Goal: Task Accomplishment & Management: Manage account settings

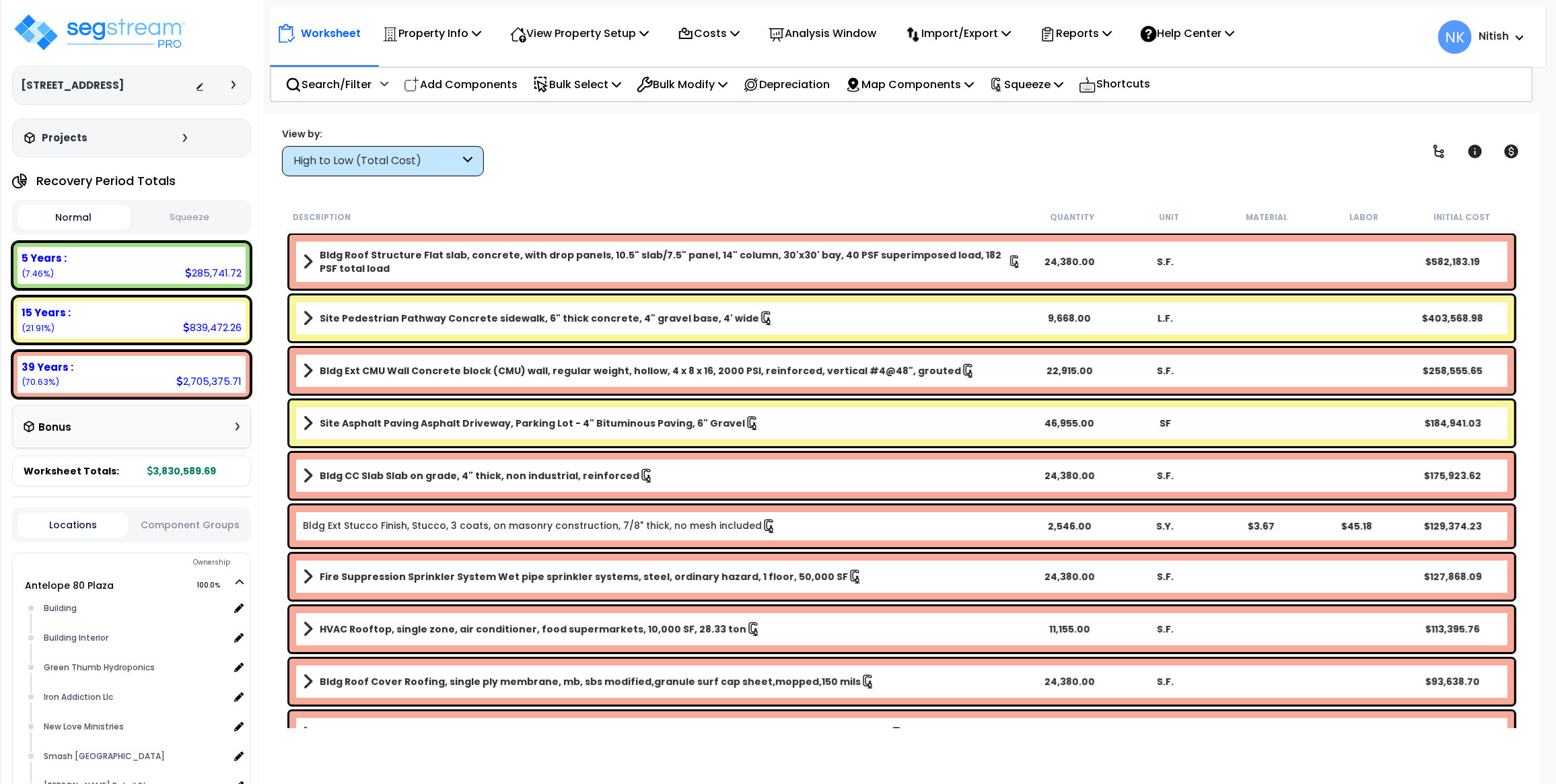
click at [233, 82] on icon at bounding box center [233, 85] width 4 height 8
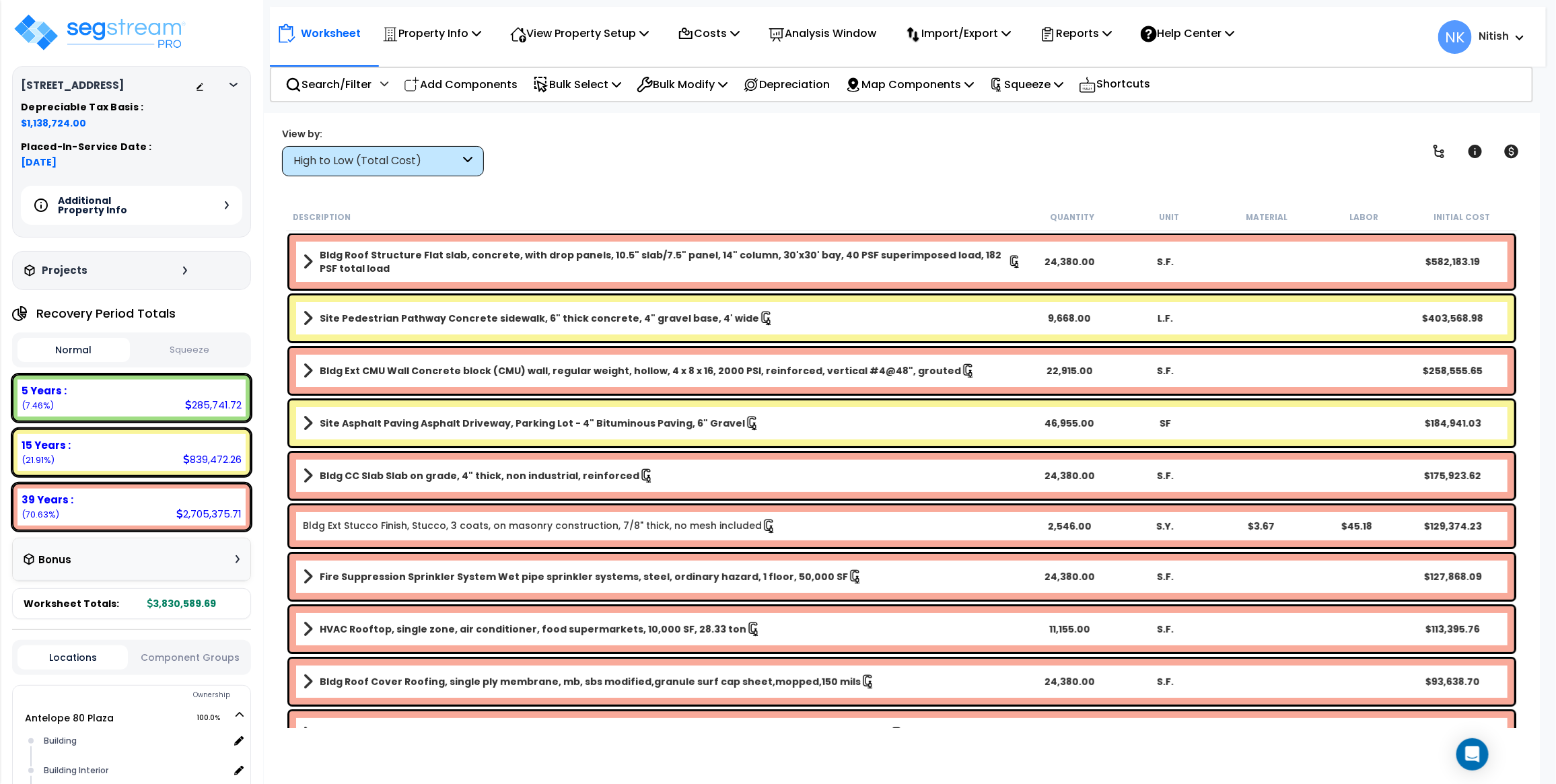
click at [141, 570] on div "Bonus" at bounding box center [132, 560] width 237 height 43
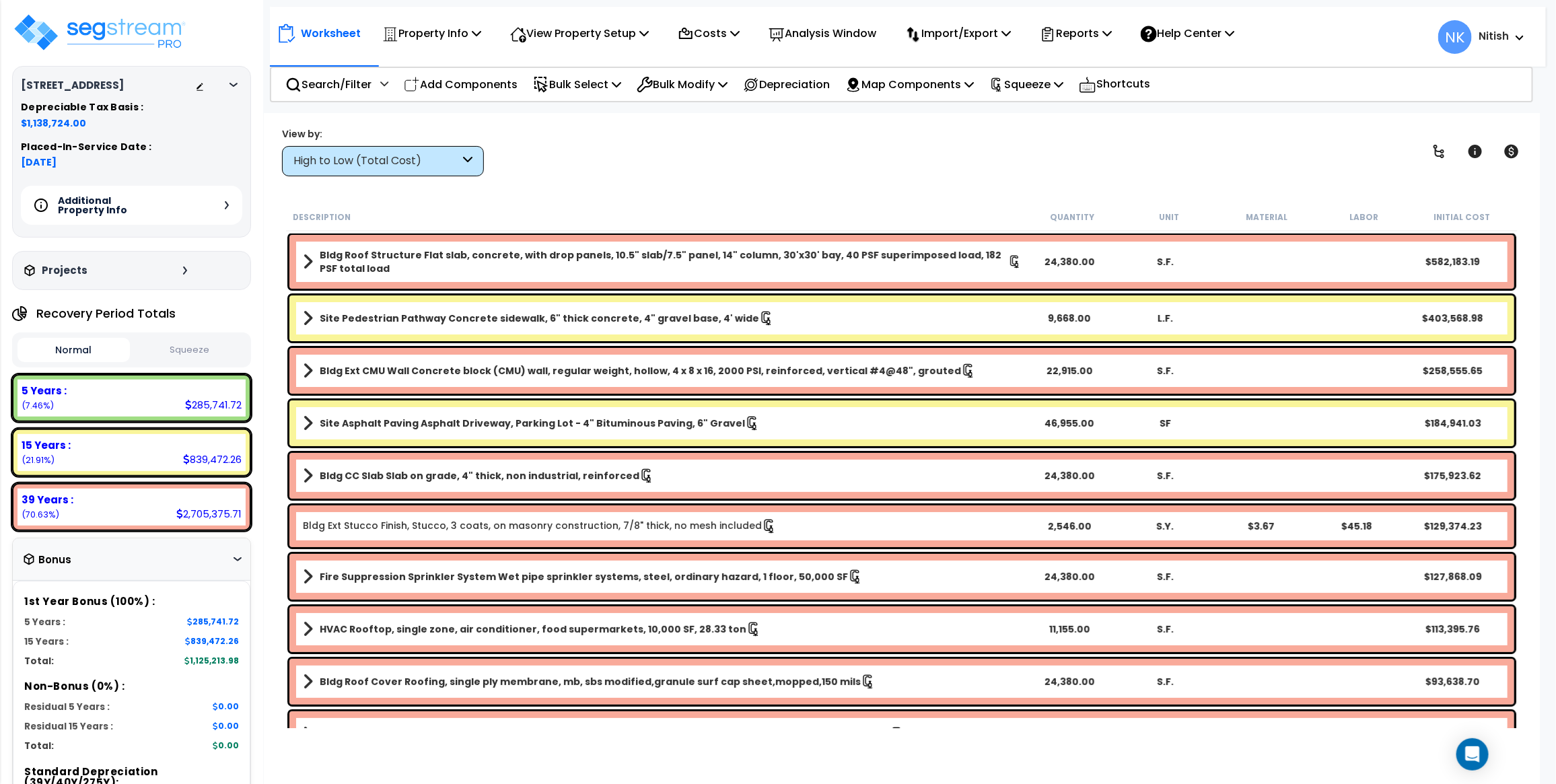
click at [66, 555] on h3 "Bonus" at bounding box center [55, 560] width 33 height 12
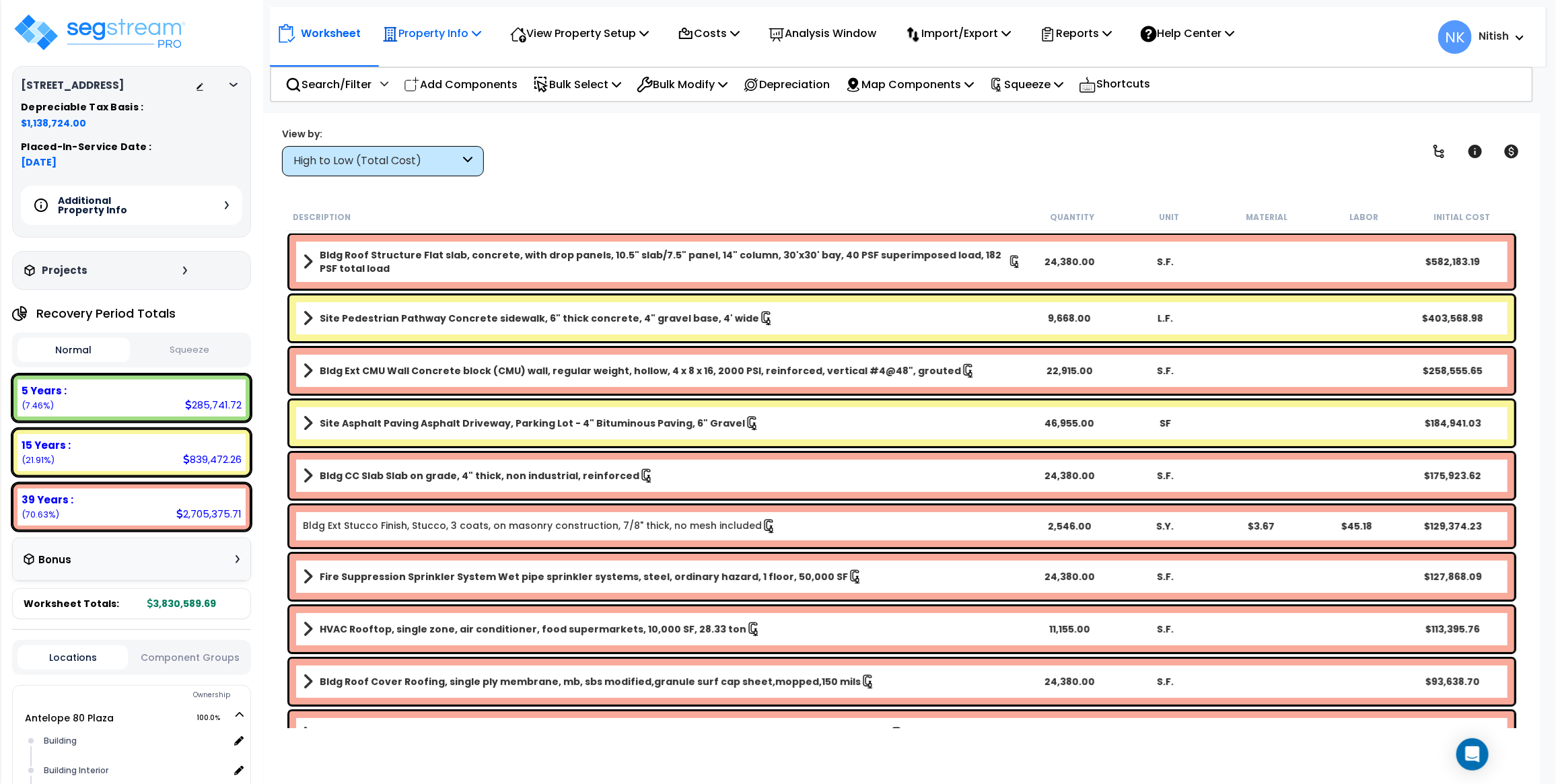
click at [458, 31] on p "Property Info" at bounding box center [431, 33] width 99 height 18
click at [233, 209] on div "Additional Property Info" at bounding box center [132, 205] width 221 height 39
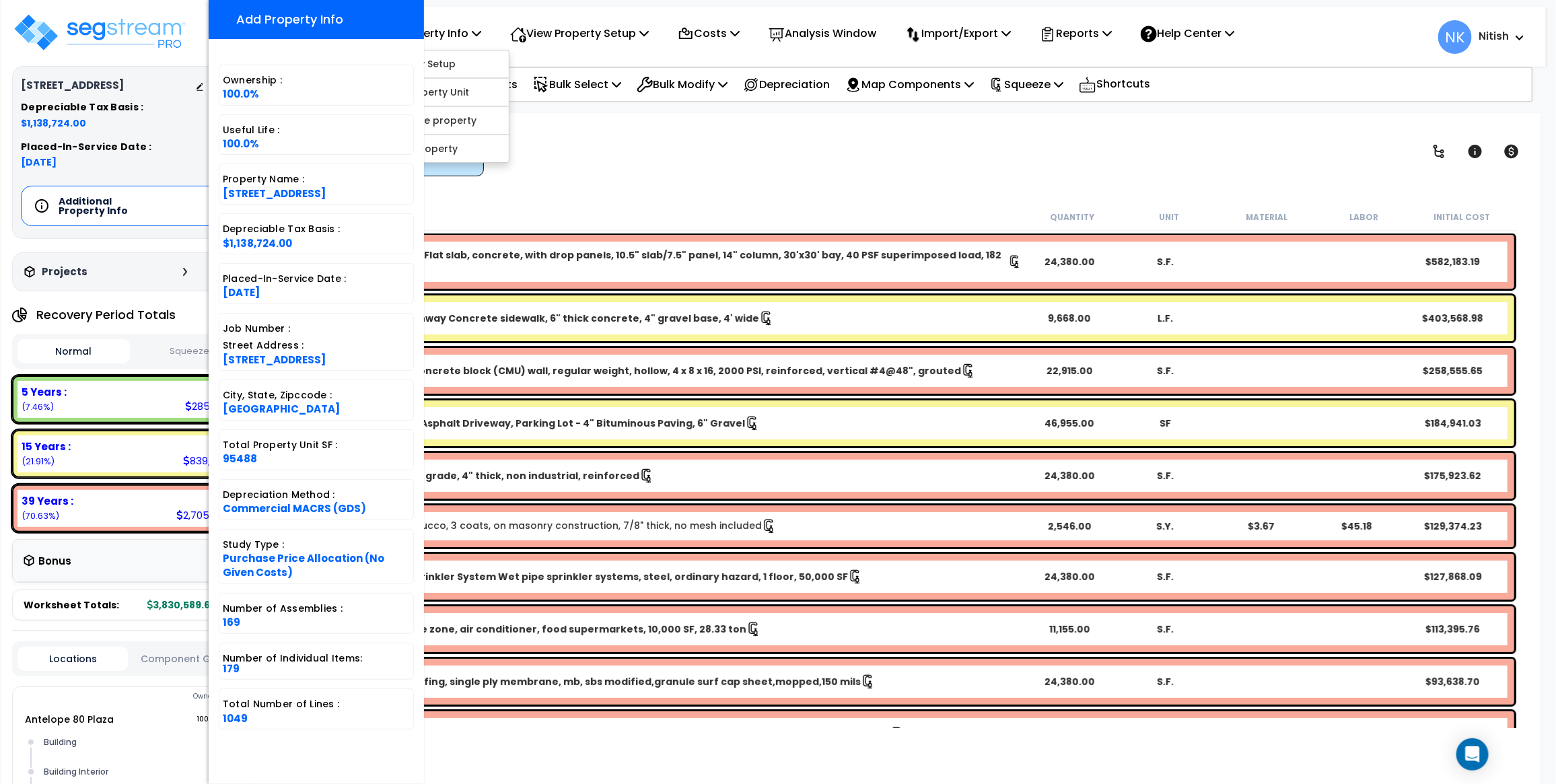
drag, startPoint x: 294, startPoint y: 294, endPoint x: 224, endPoint y: 293, distance: 70.0
click at [224, 293] on div "Placed-In-Service Date : 06-23-2022" at bounding box center [317, 284] width 195 height 41
copy span "06-23-2022"
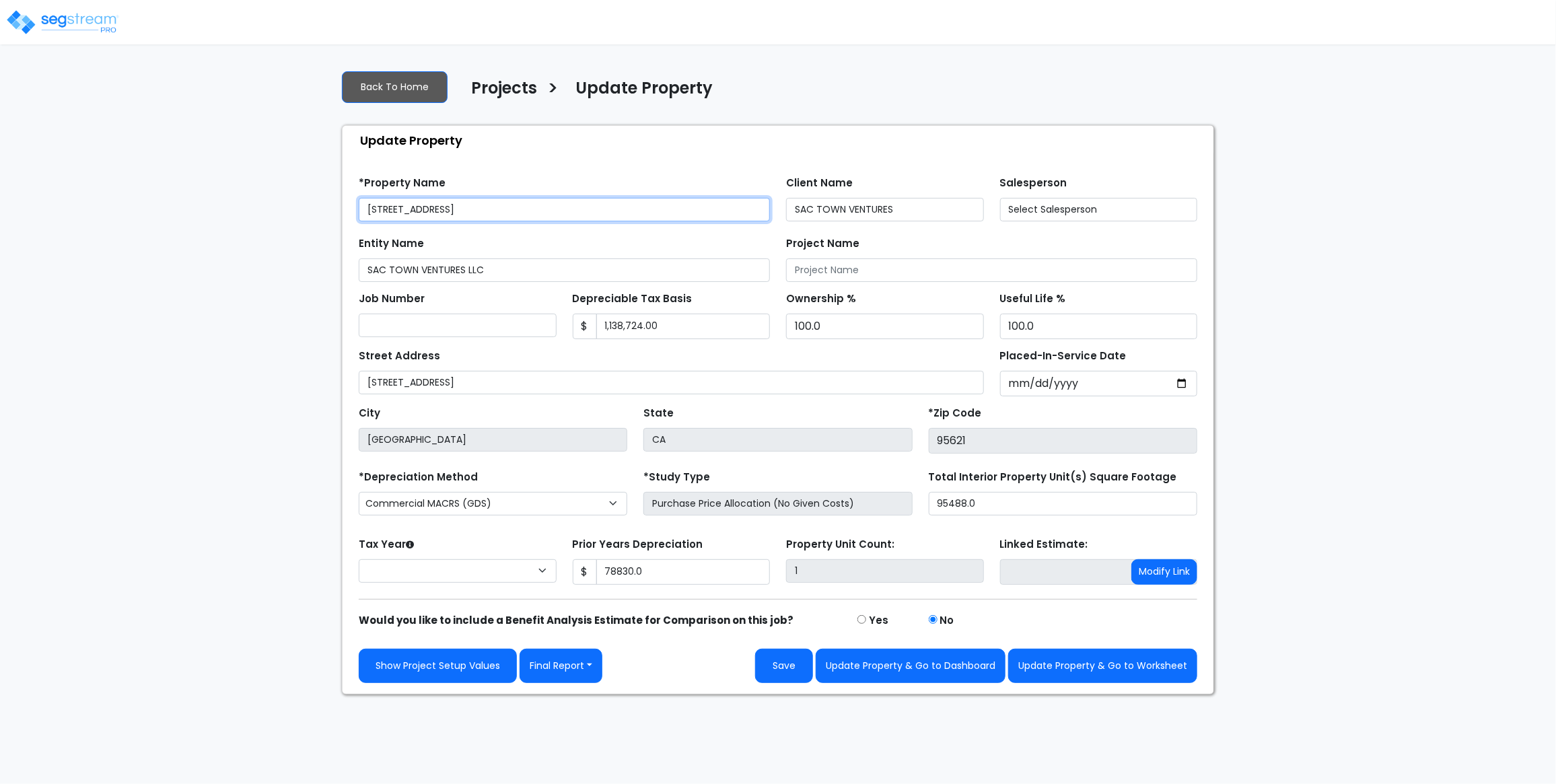
type input "78,830.0"
select select "2024"
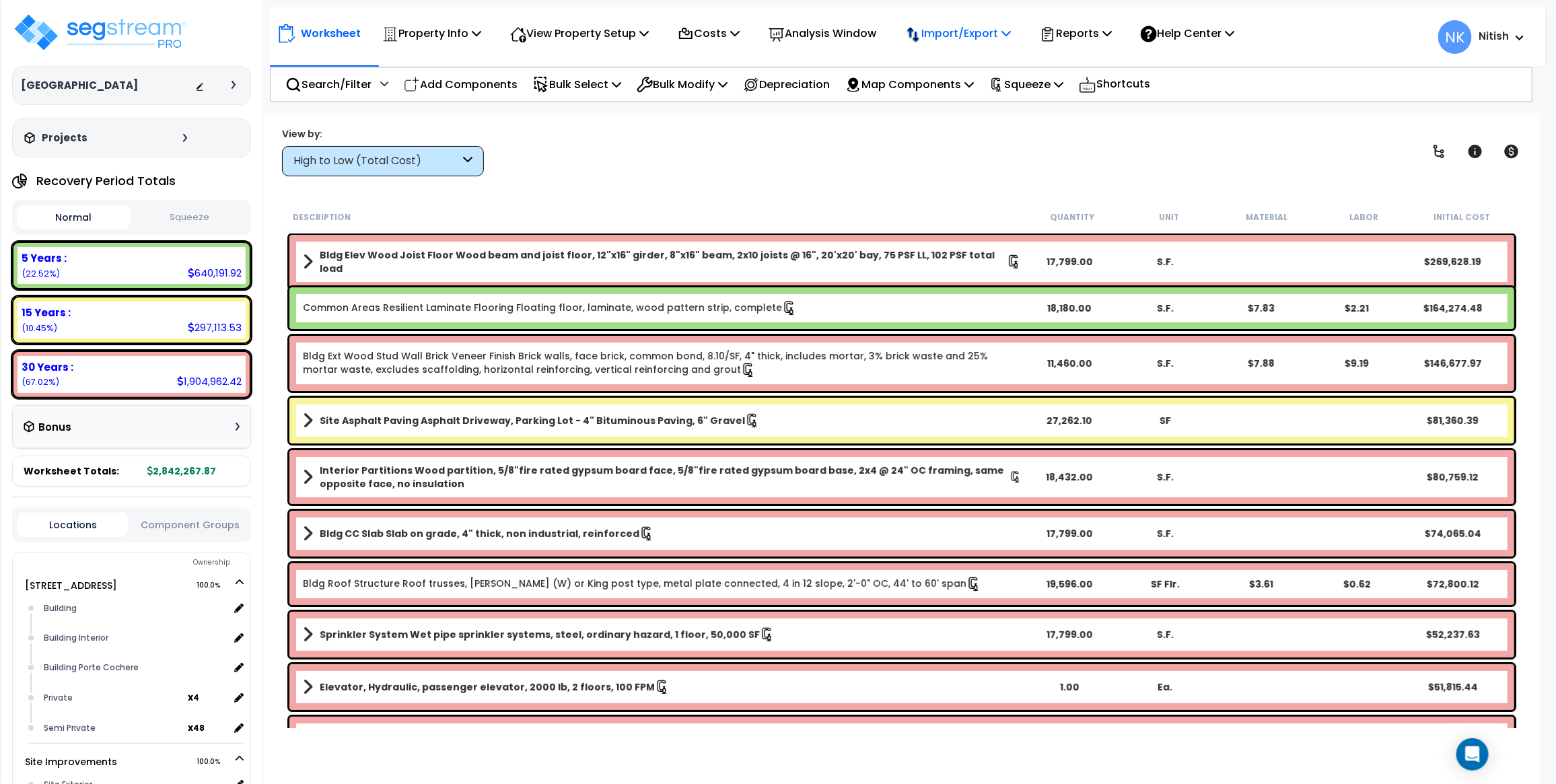
click at [481, 35] on icon at bounding box center [476, 33] width 10 height 11
click at [1084, 25] on p "Reports" at bounding box center [1076, 33] width 72 height 18
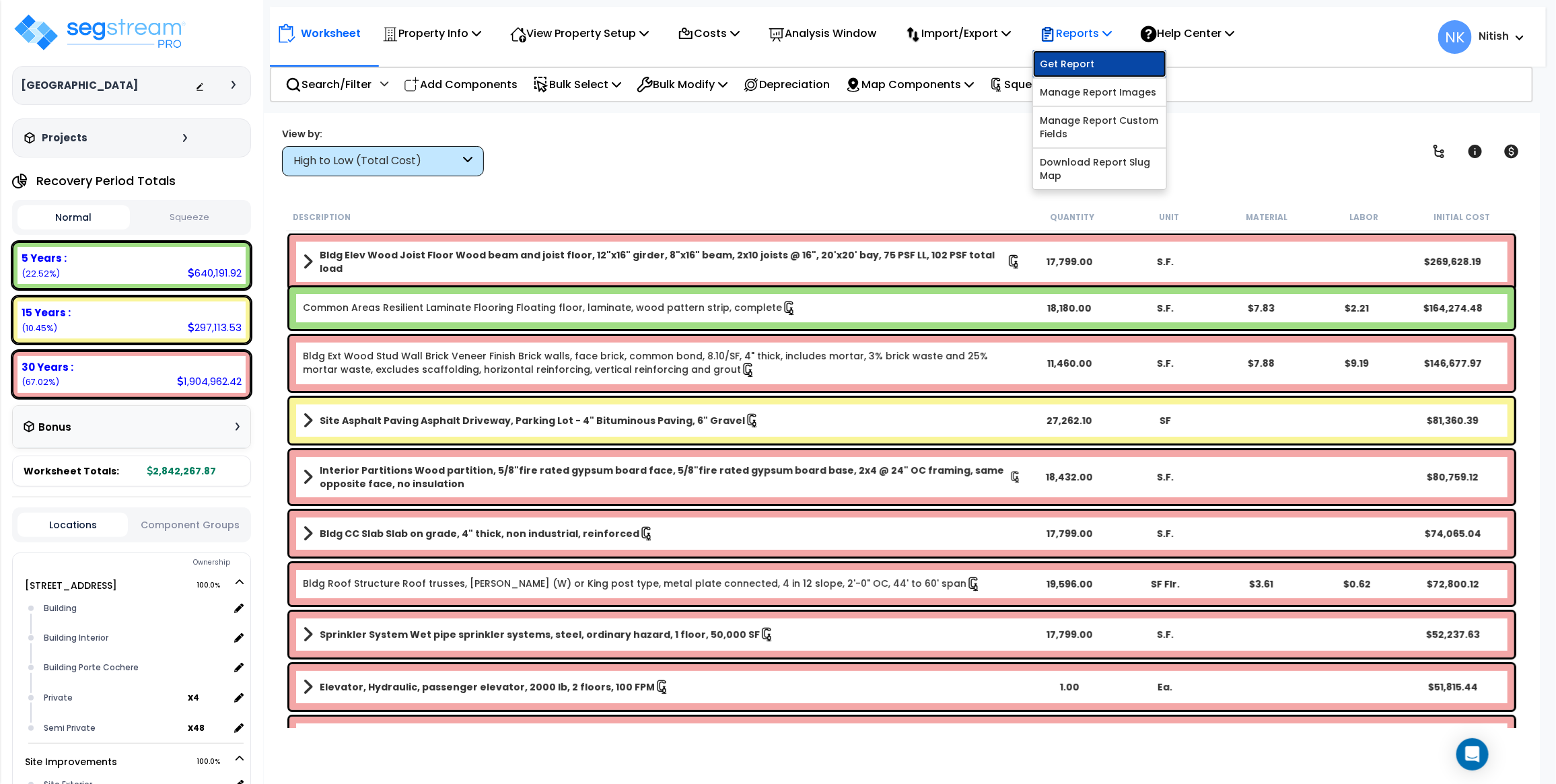
click at [1088, 66] on link "Get Report" at bounding box center [1099, 63] width 133 height 27
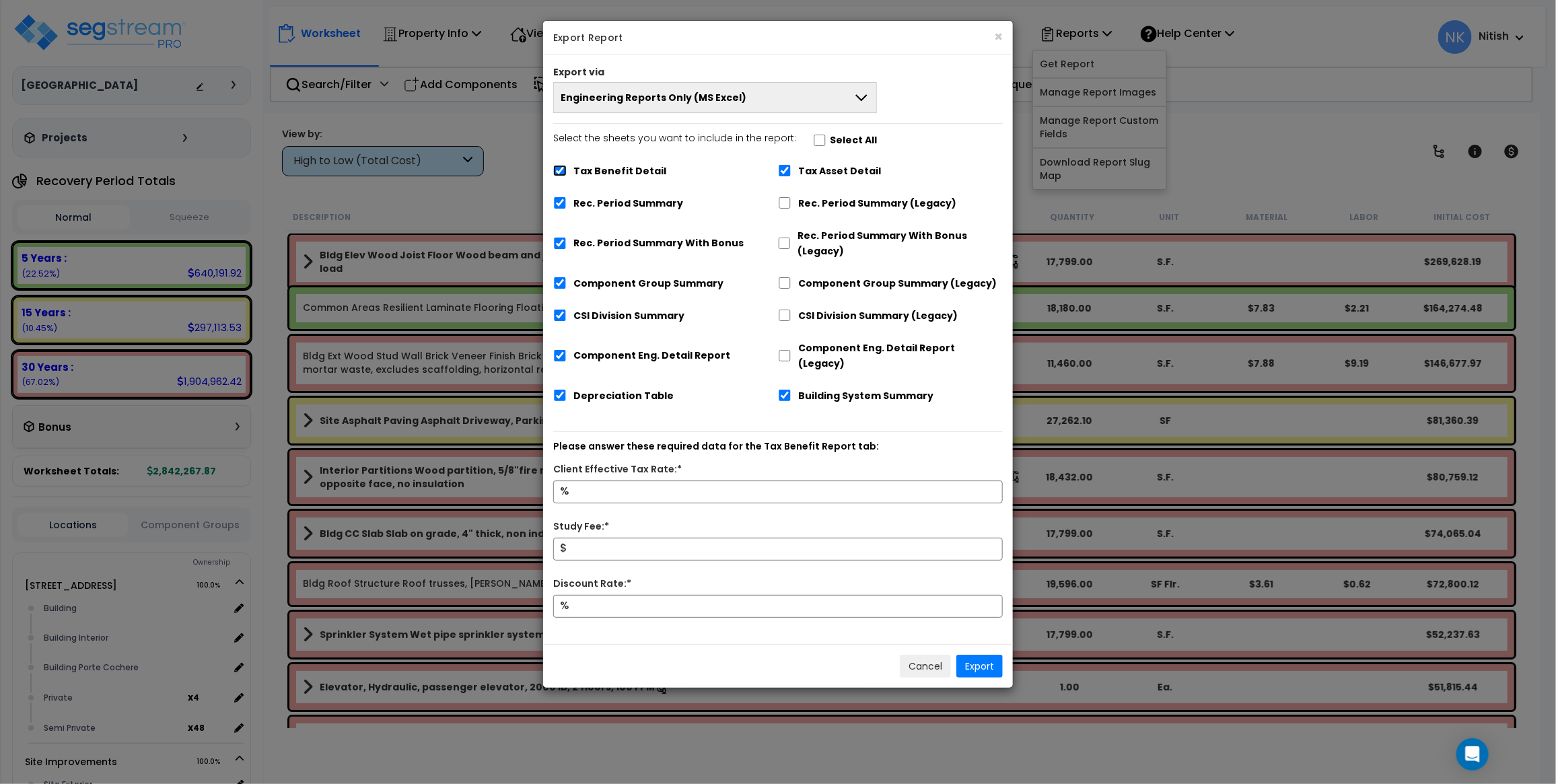
click at [563, 169] on input "Tax Benefit Detail" at bounding box center [560, 171] width 14 height 12
checkbox input "false"
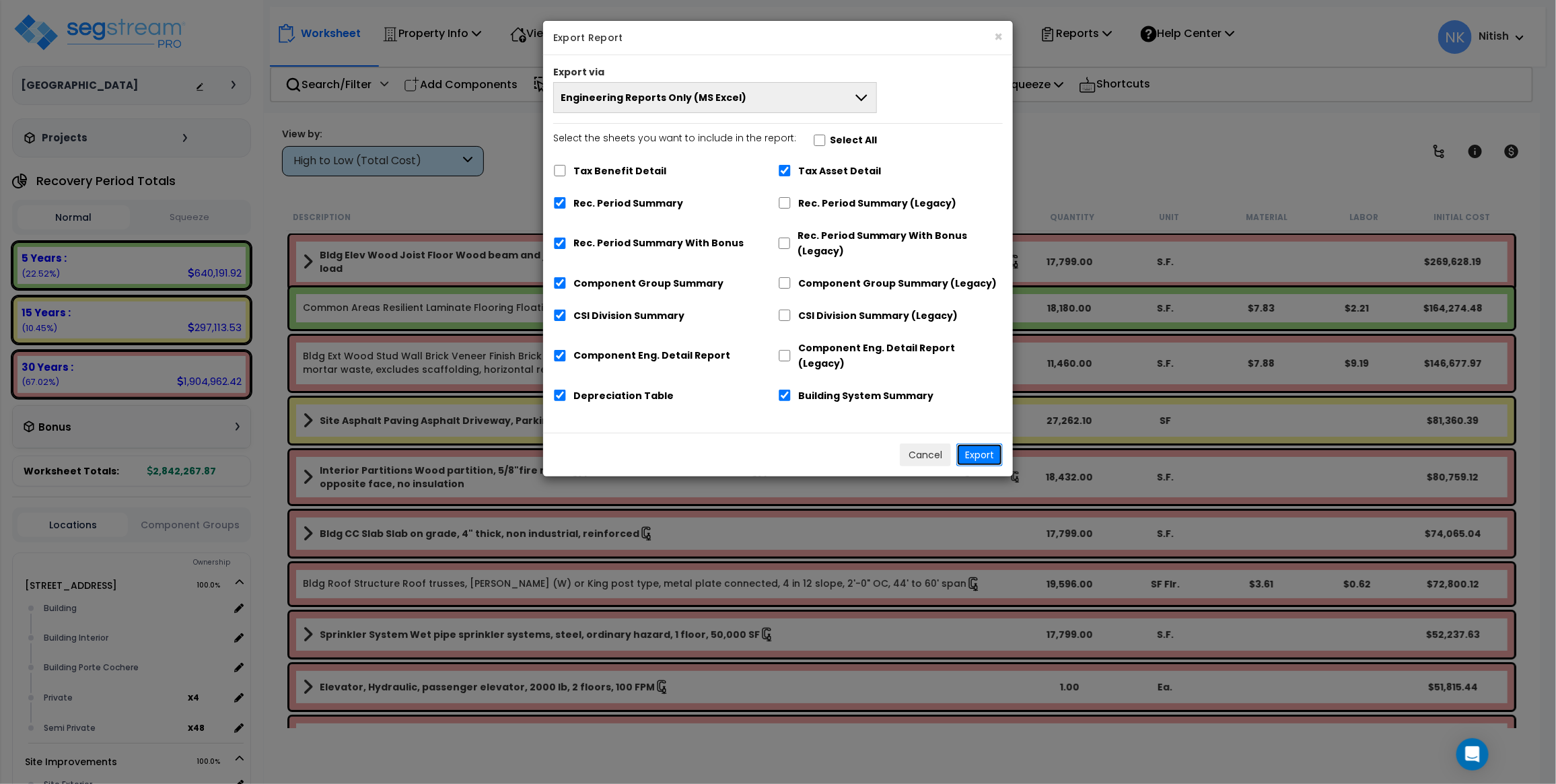
click at [980, 444] on button "Export" at bounding box center [979, 455] width 46 height 23
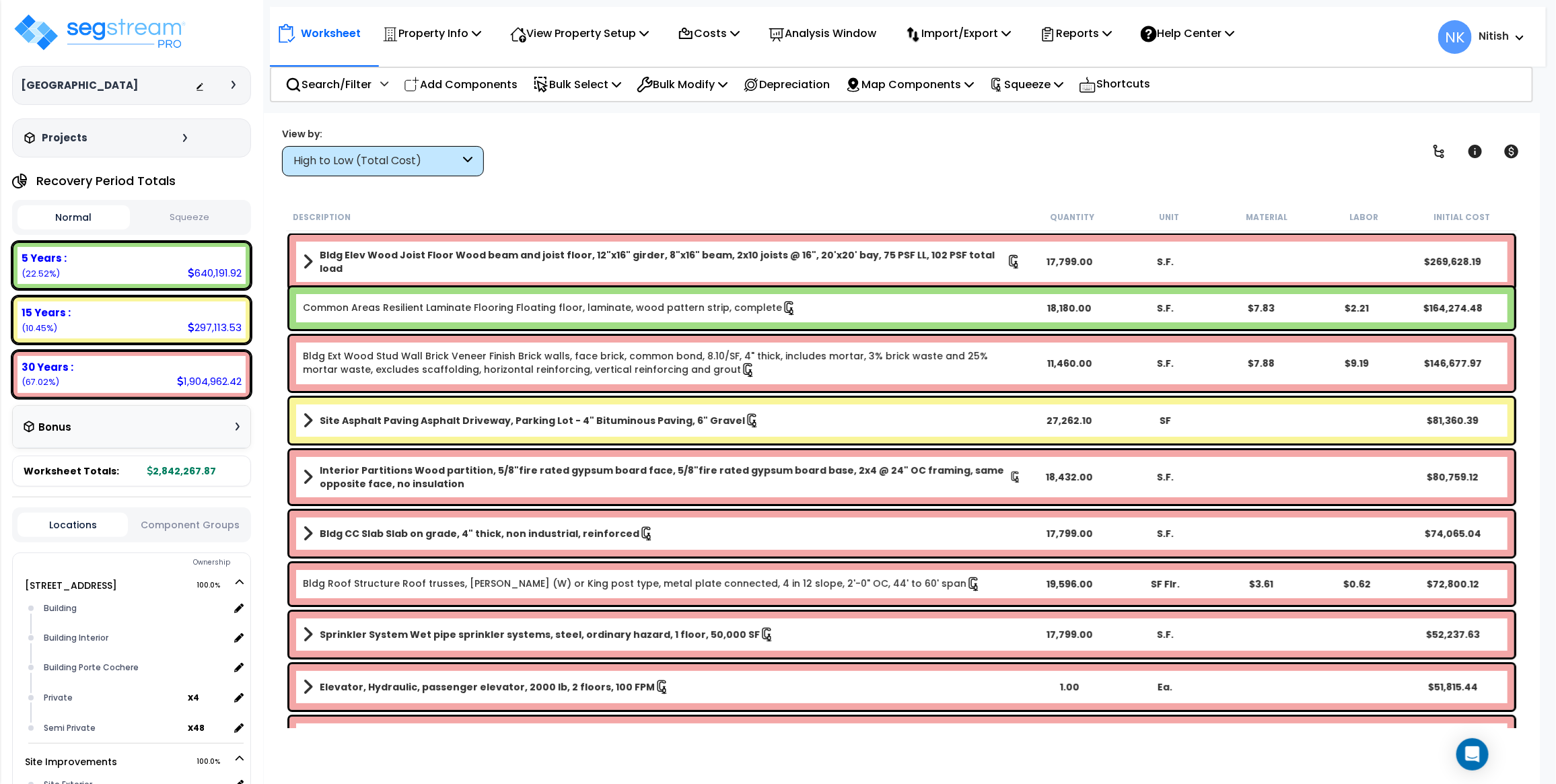
click at [233, 88] on icon at bounding box center [233, 85] width 4 height 8
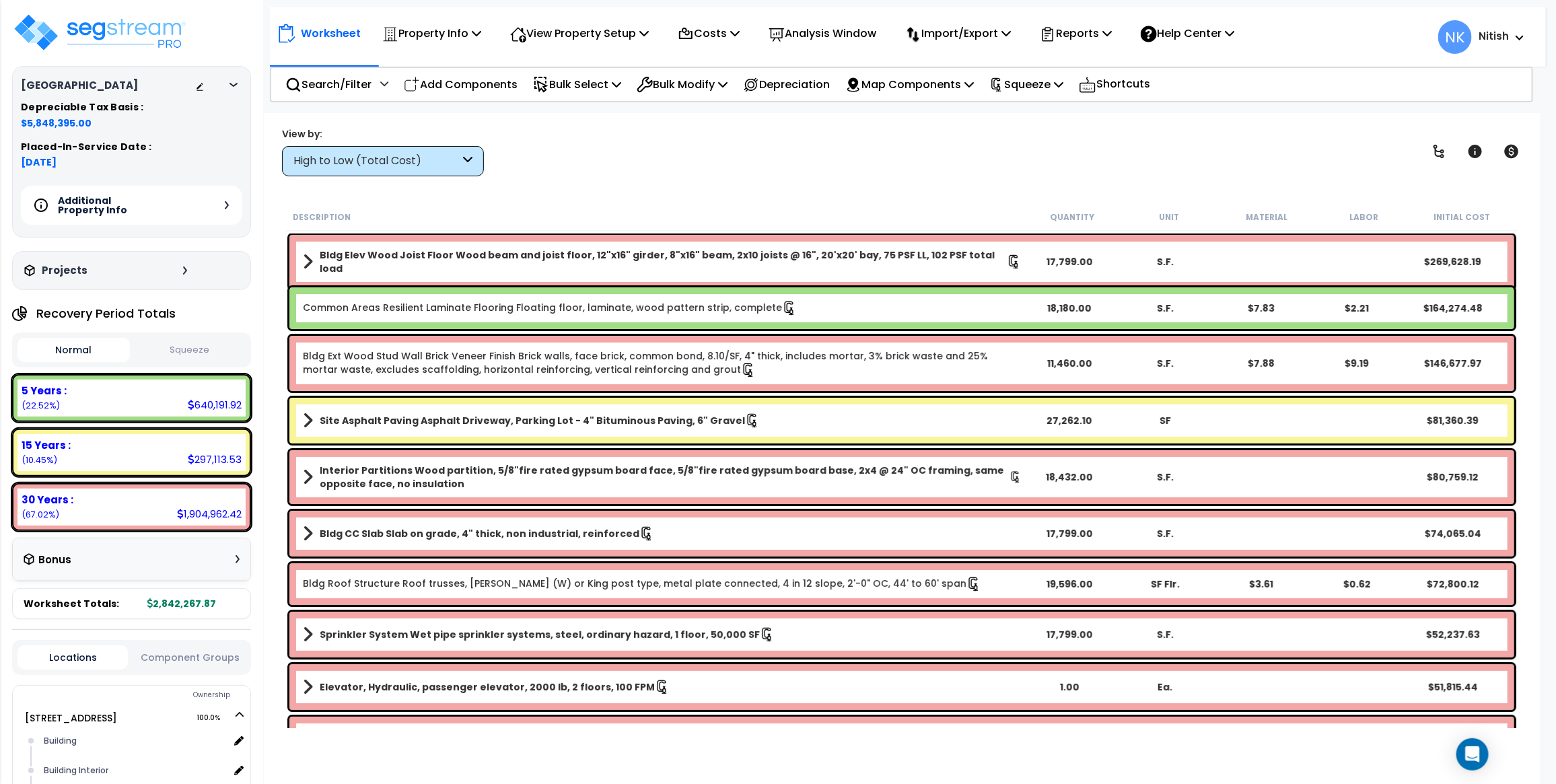
click at [165, 352] on button "Squeeze" at bounding box center [189, 350] width 113 height 24
click at [87, 357] on button "Normal" at bounding box center [74, 350] width 113 height 24
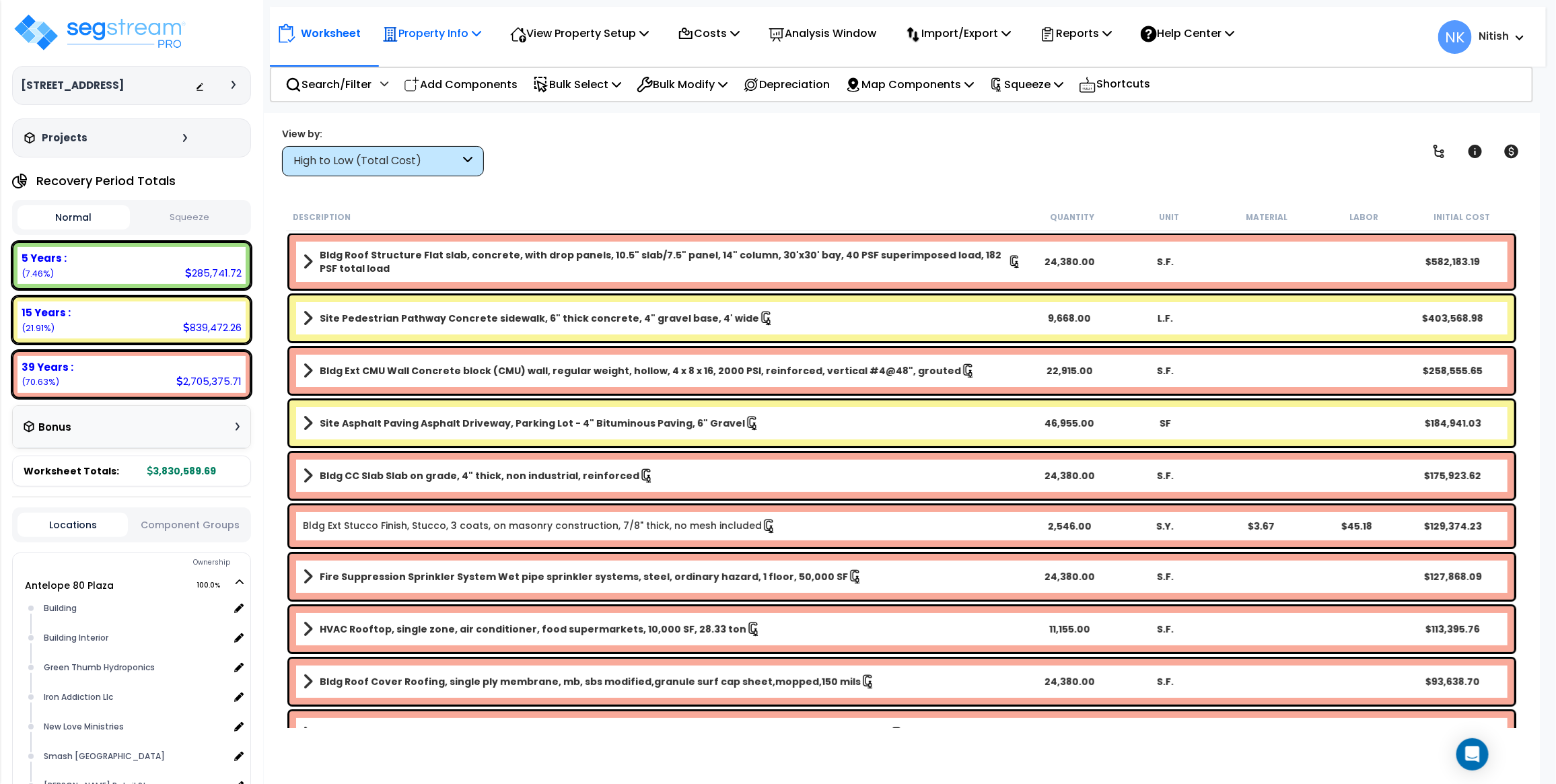
click at [460, 28] on p "Property Info" at bounding box center [431, 33] width 99 height 18
click at [448, 68] on link "Property Setup" at bounding box center [442, 63] width 133 height 27
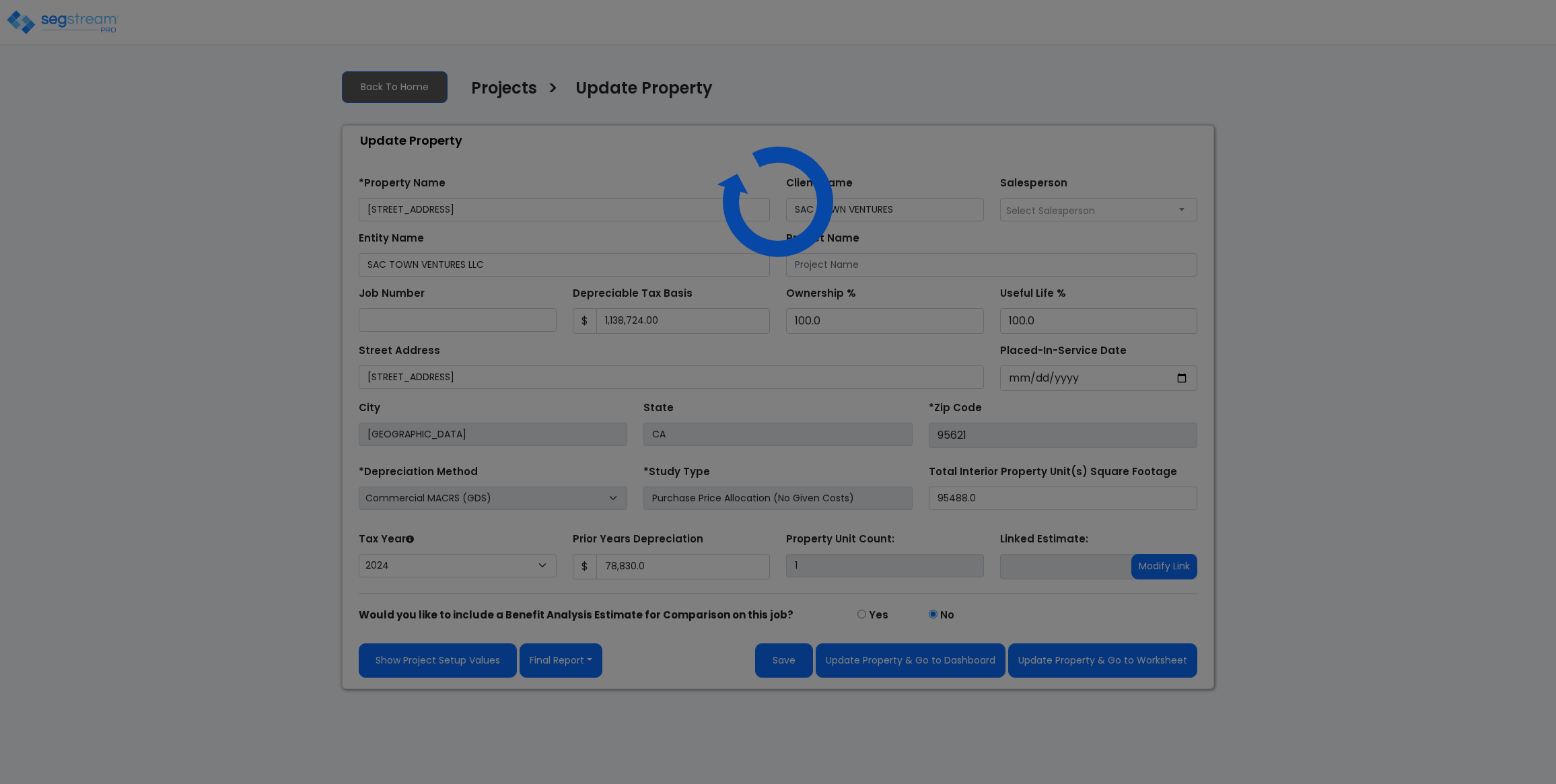
select select "2024"
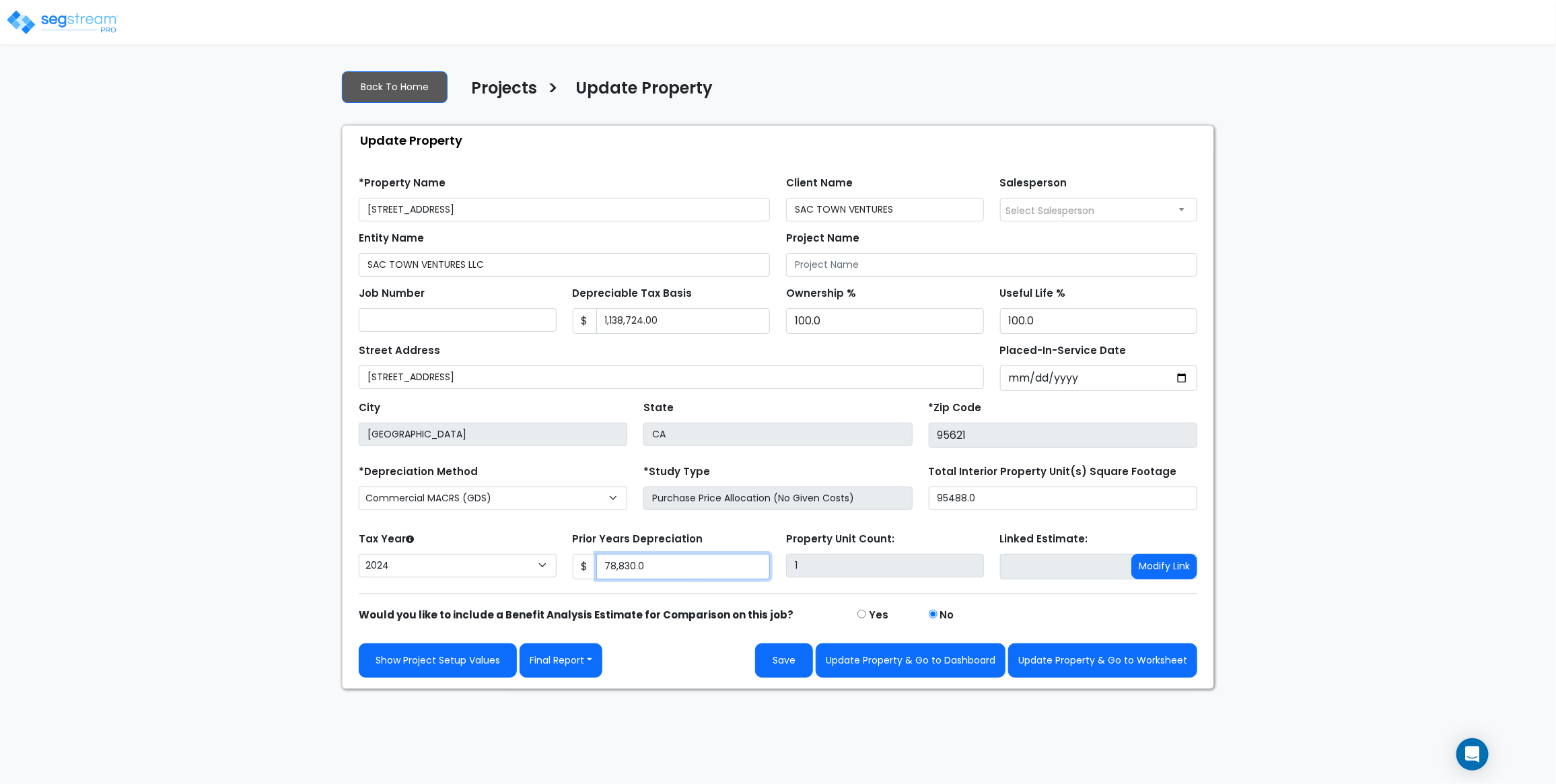
drag, startPoint x: 683, startPoint y: 580, endPoint x: 317, endPoint y: 525, distance: 370.1
click at [439, 542] on div "Tax Year Please Enter The Placed In Service Date First. 2026 2025 2024 2023 202…" at bounding box center [778, 555] width 855 height 54
drag, startPoint x: 654, startPoint y: 581, endPoint x: 579, endPoint y: 570, distance: 75.8
click at [579, 570] on div "$ 78,830.0" at bounding box center [672, 566] width 198 height 25
